Goal: Check status: Check status

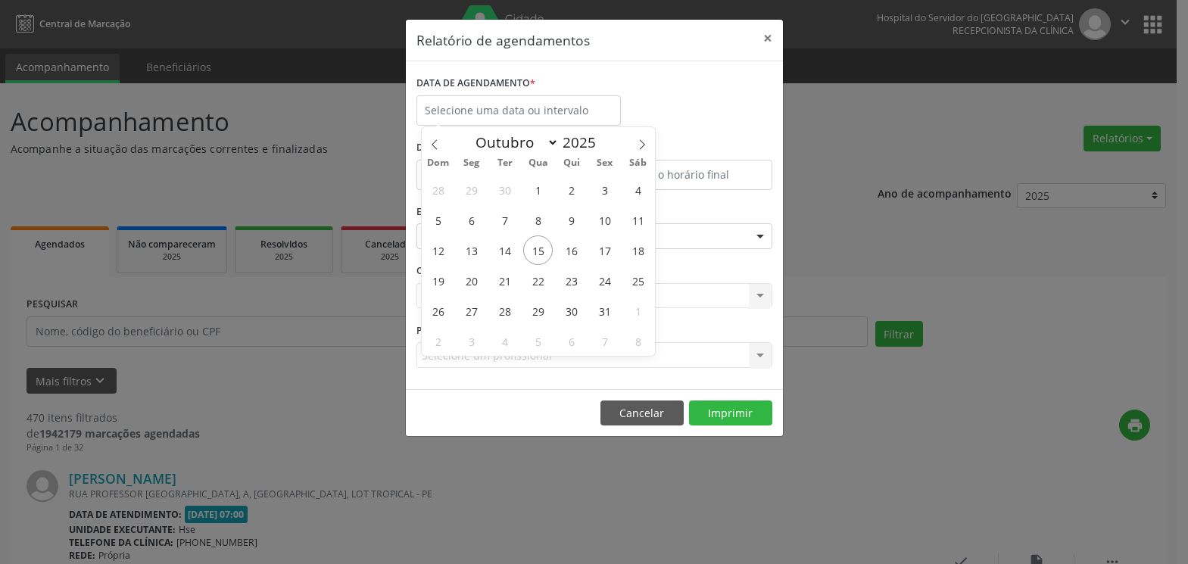
select select "9"
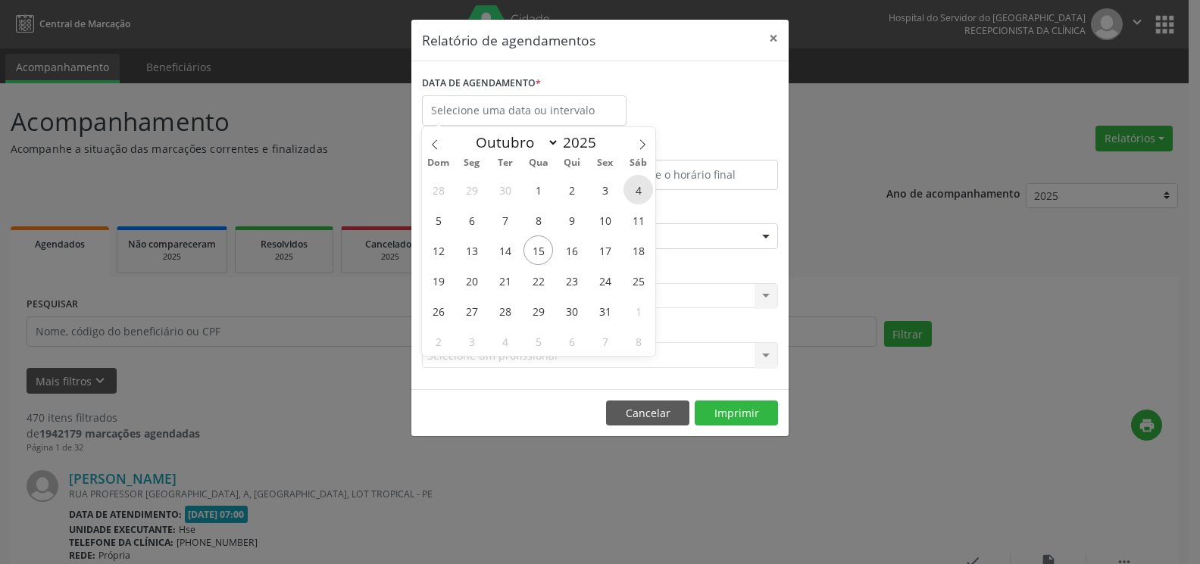
click at [636, 190] on span "4" at bounding box center [638, 190] width 30 height 30
type input "[DATE]"
click at [641, 151] on span at bounding box center [642, 140] width 26 height 26
select select "10"
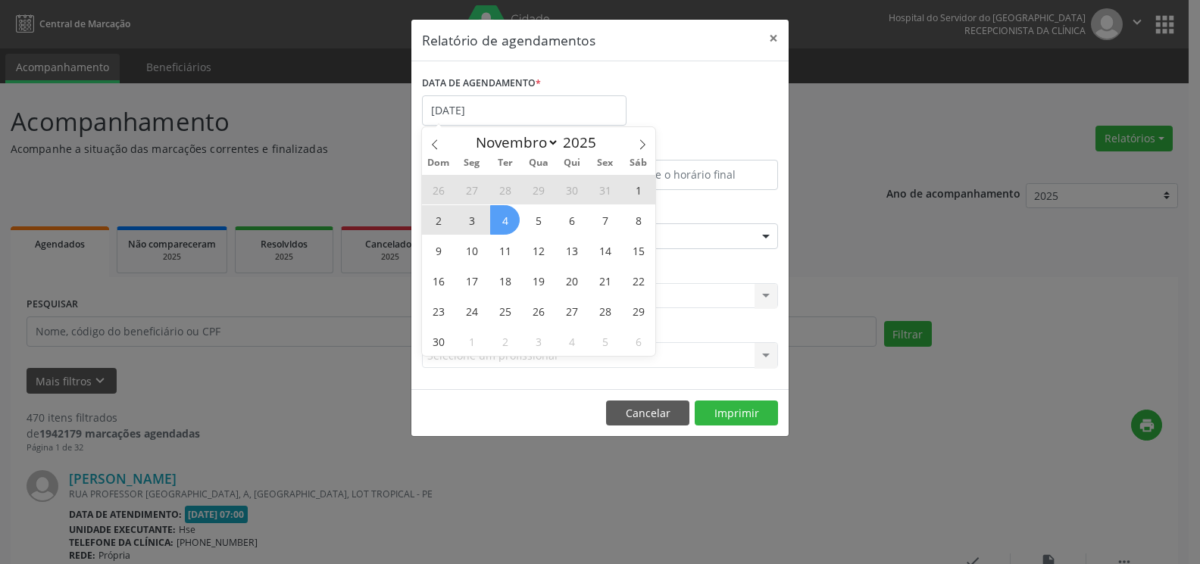
click at [496, 223] on span "4" at bounding box center [505, 220] width 30 height 30
select select "10"
click at [537, 116] on input "[DATE] até [DATE]" at bounding box center [524, 110] width 204 height 30
click at [504, 226] on span "4" at bounding box center [505, 220] width 30 height 30
type input "[DATE]"
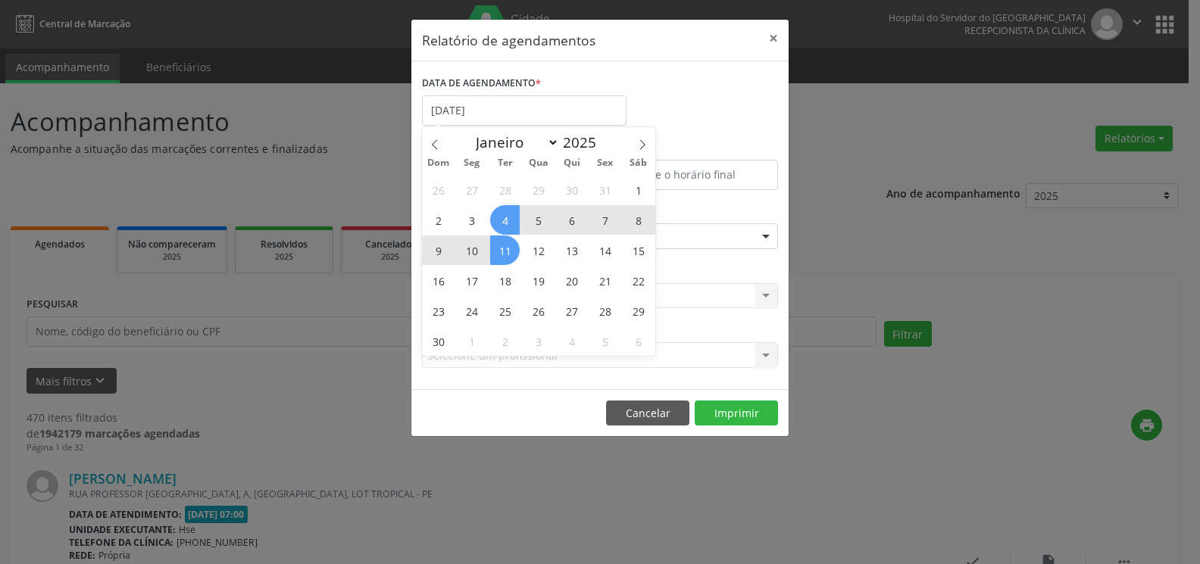
click at [507, 249] on span "11" at bounding box center [505, 251] width 30 height 30
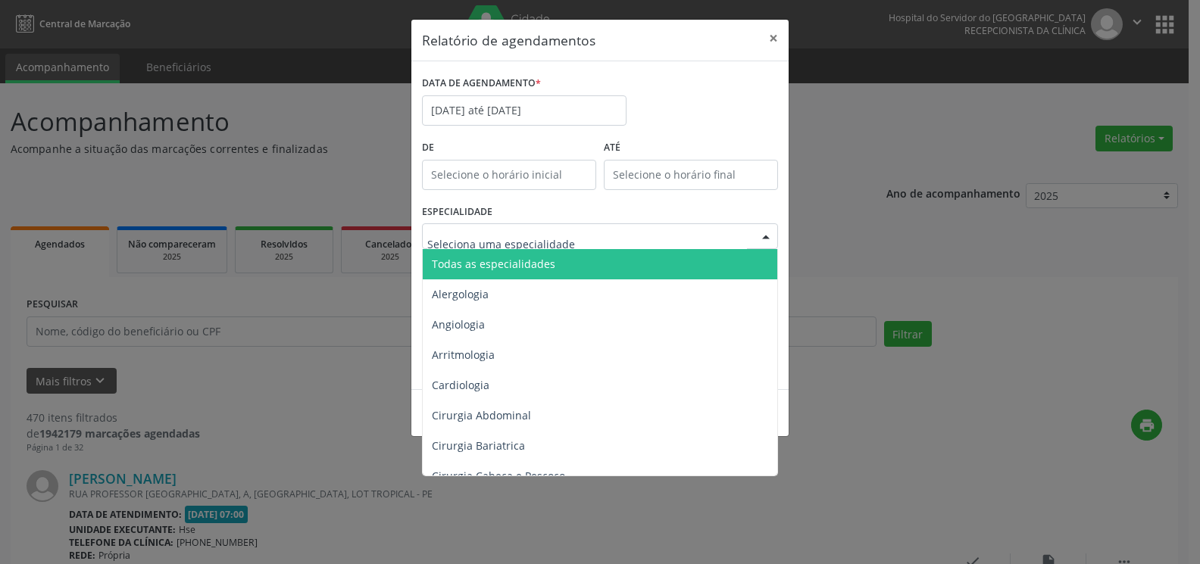
click at [515, 254] on span "Todas as especialidades" at bounding box center [601, 264] width 357 height 30
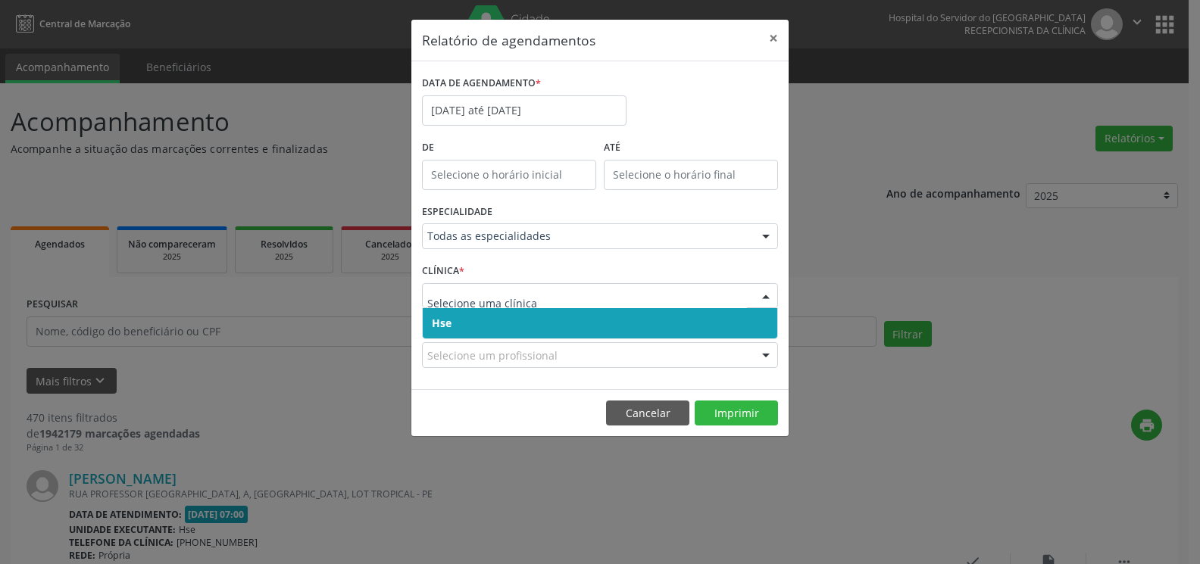
click at [510, 317] on span "Hse" at bounding box center [600, 323] width 354 height 30
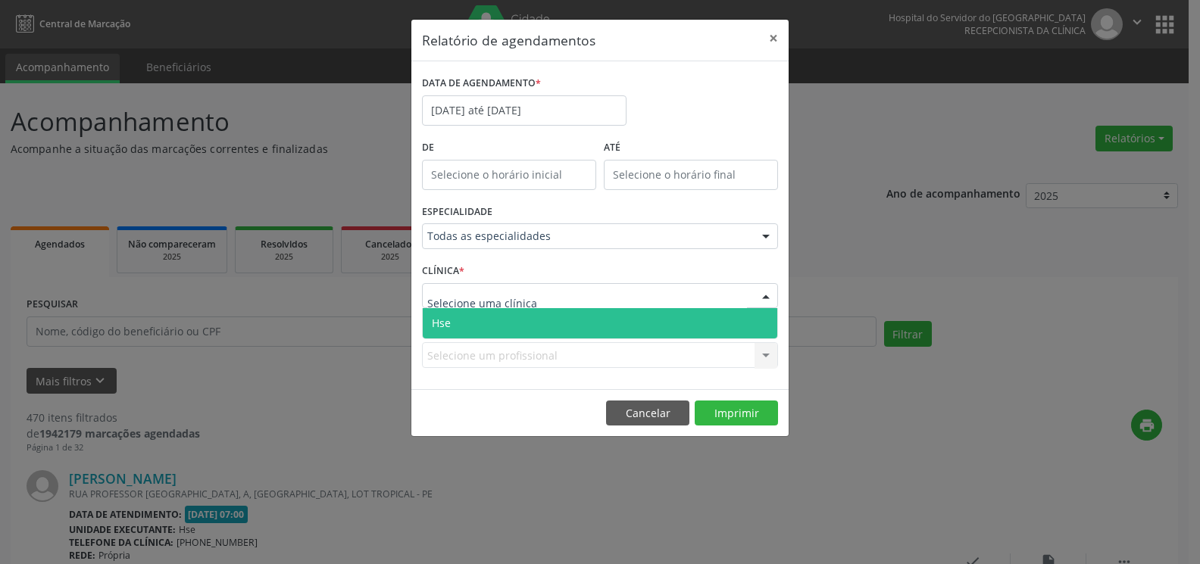
click at [511, 329] on span "Hse" at bounding box center [600, 323] width 354 height 30
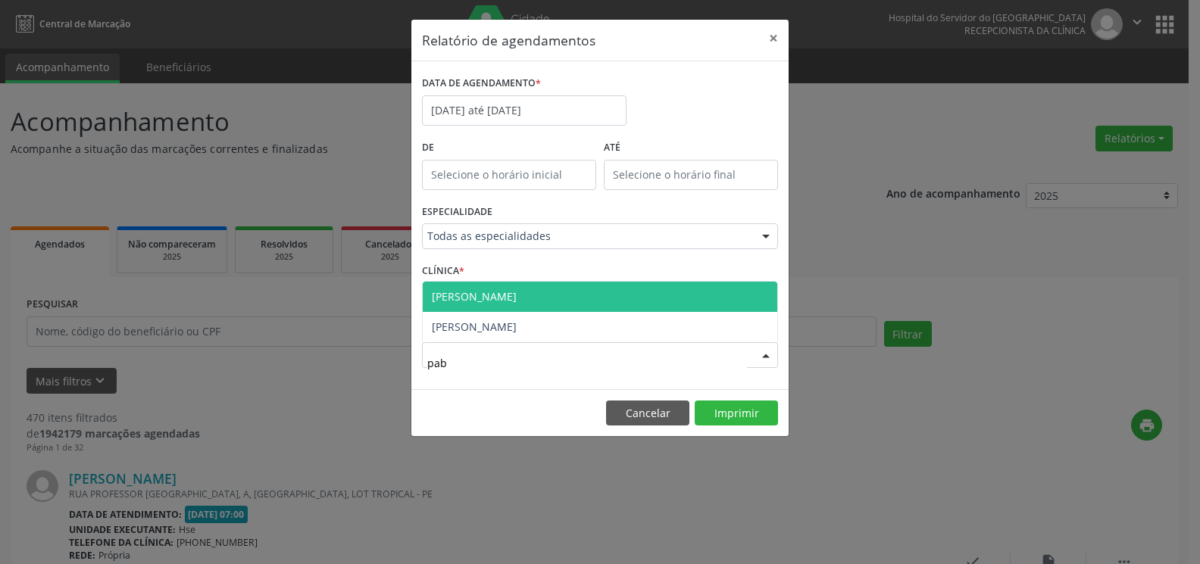
type input "pa"
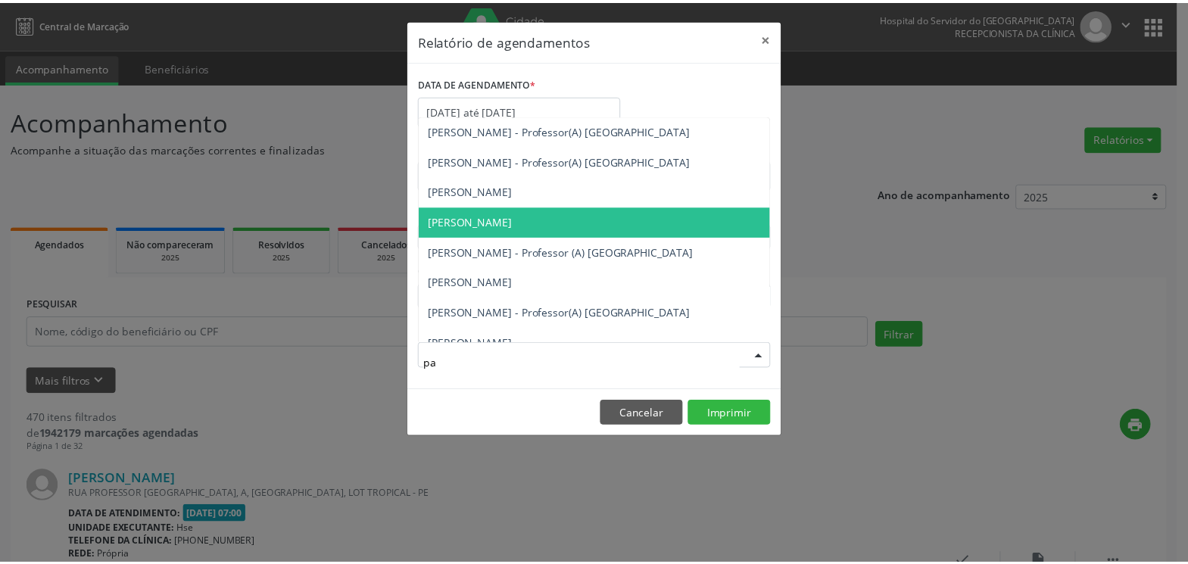
scroll to position [652, 0]
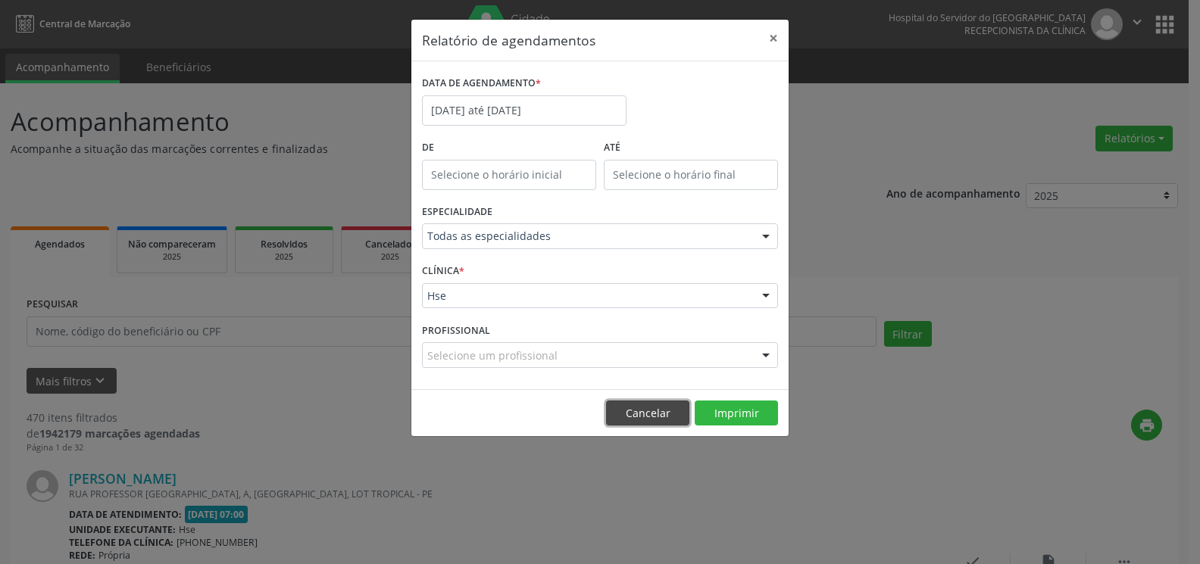
click at [657, 420] on button "Cancelar" at bounding box center [647, 414] width 83 height 26
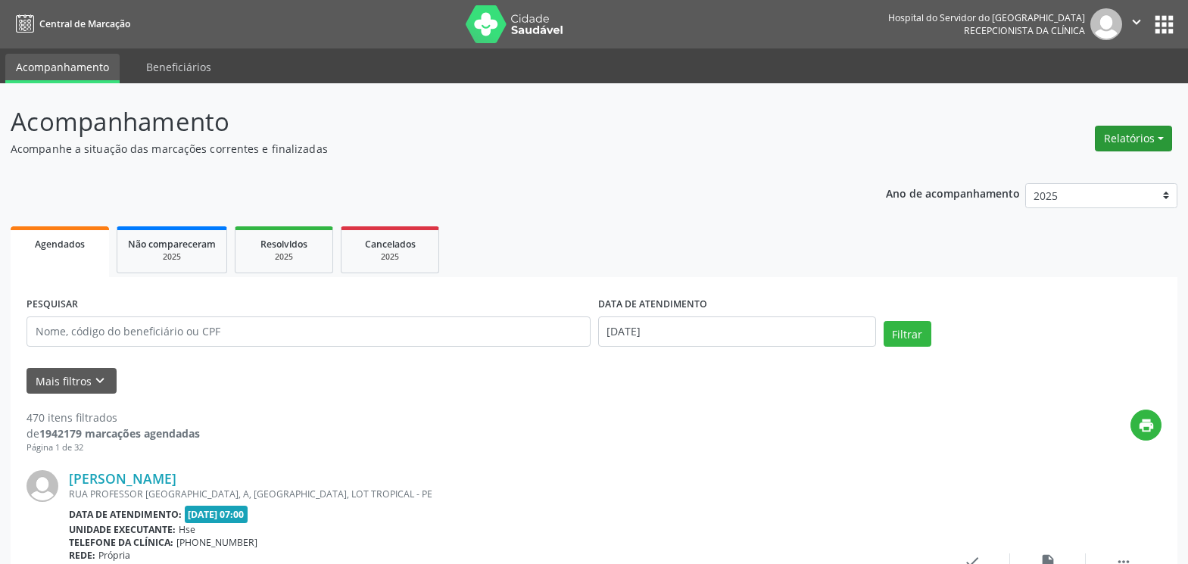
click at [1134, 135] on button "Relatórios" at bounding box center [1133, 139] width 77 height 26
click at [1073, 164] on link "Agendamentos" at bounding box center [1091, 171] width 163 height 21
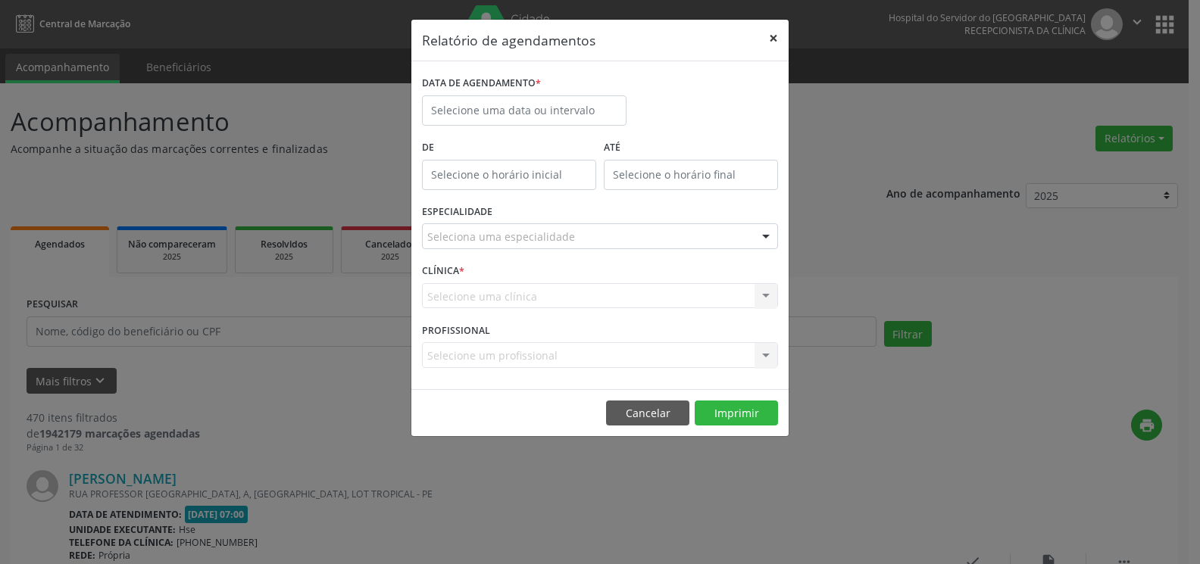
click at [772, 36] on button "×" at bounding box center [773, 38] width 30 height 37
